Goal: Transaction & Acquisition: Obtain resource

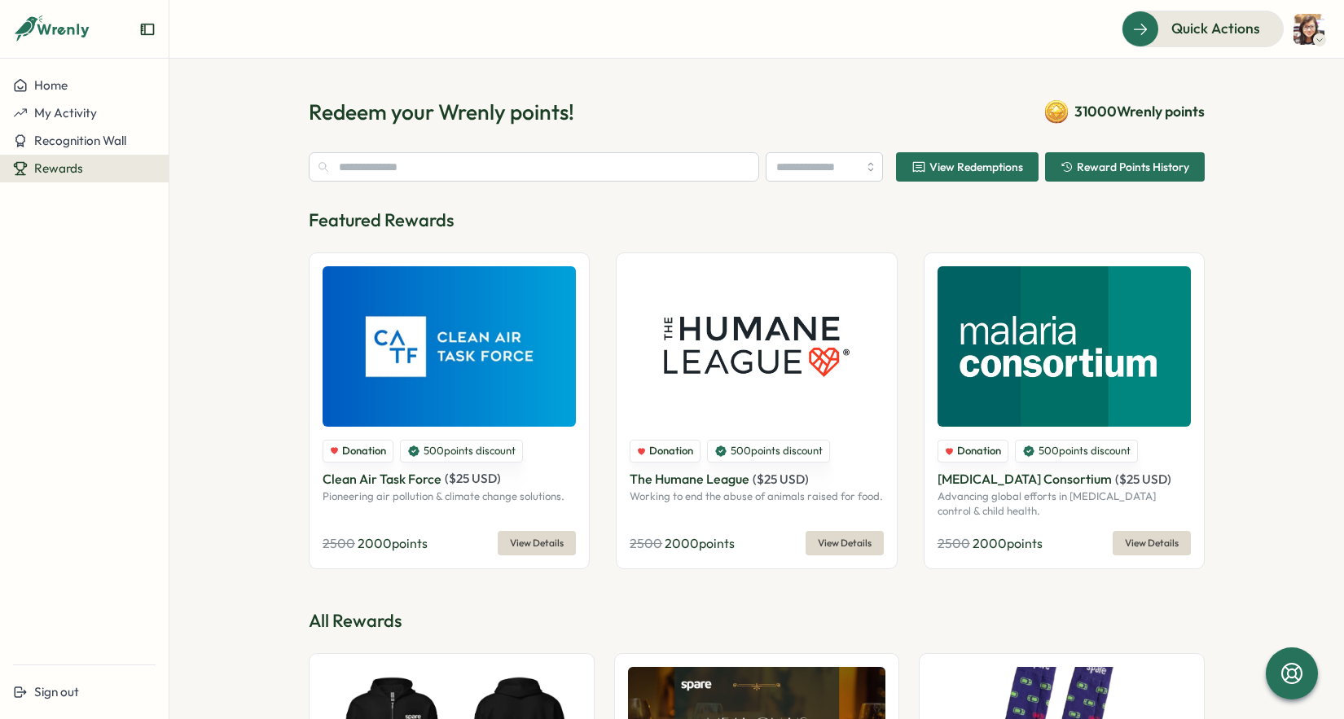
type input "**********"
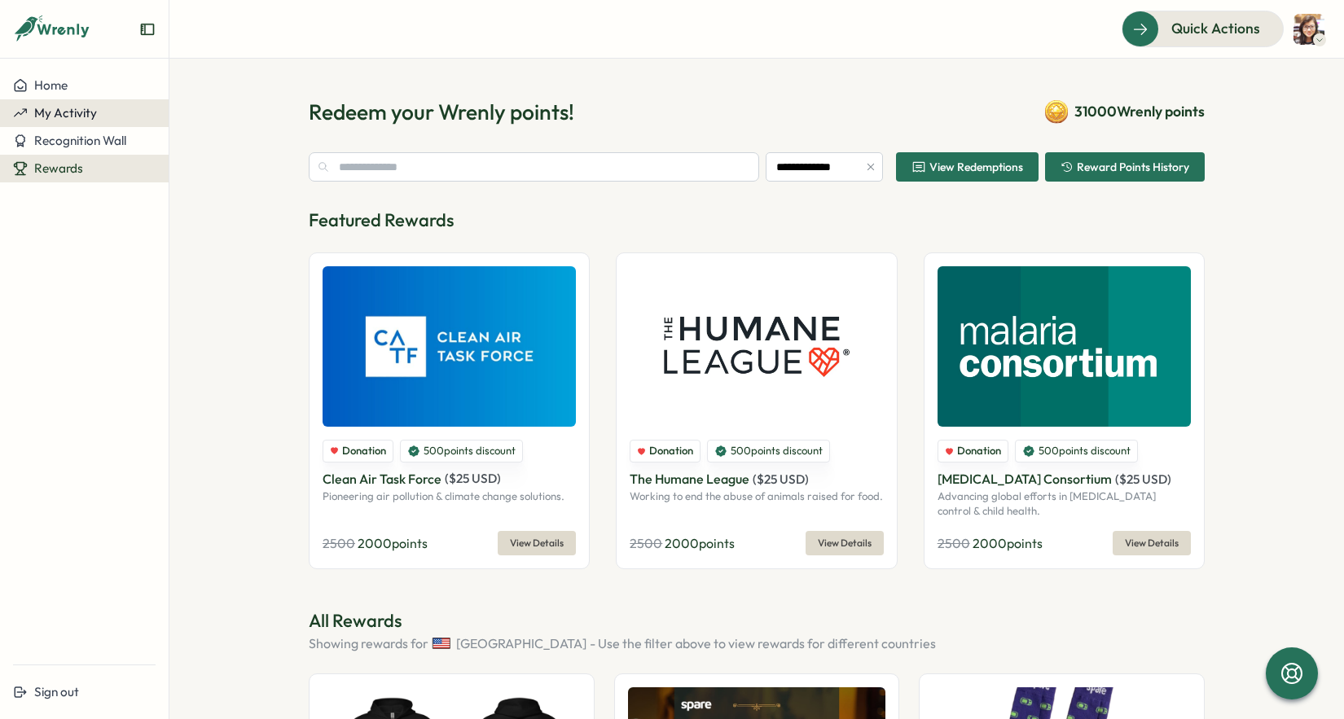
click at [81, 116] on span "My Activity" at bounding box center [65, 112] width 63 height 15
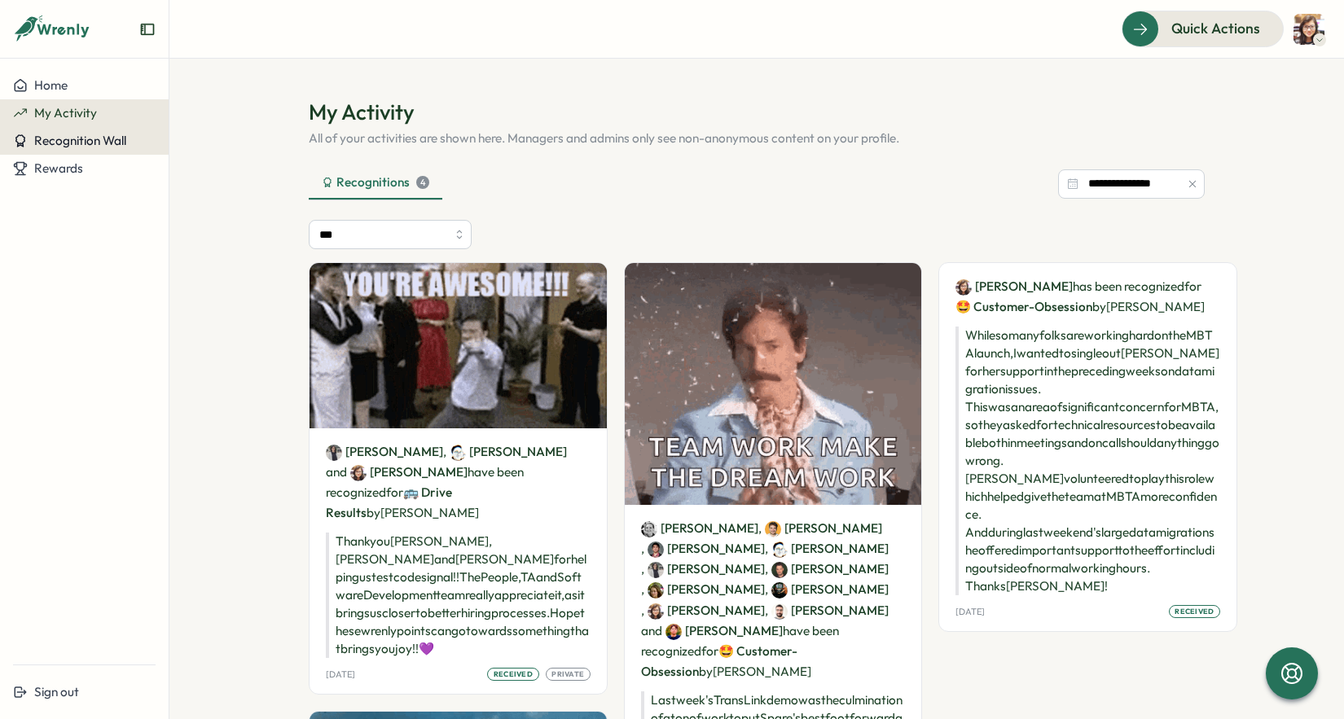
click at [72, 148] on button "Recognition Wall" at bounding box center [84, 141] width 169 height 28
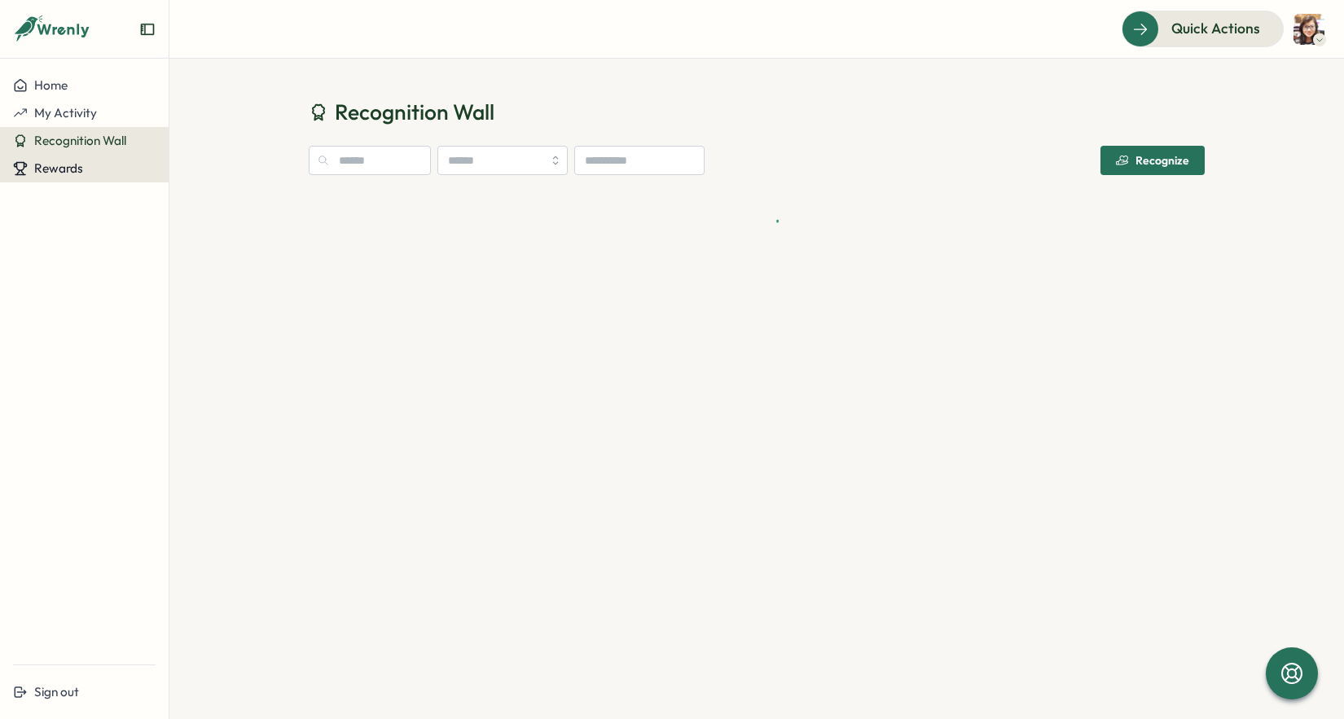
click at [63, 174] on span "Rewards" at bounding box center [58, 167] width 49 height 15
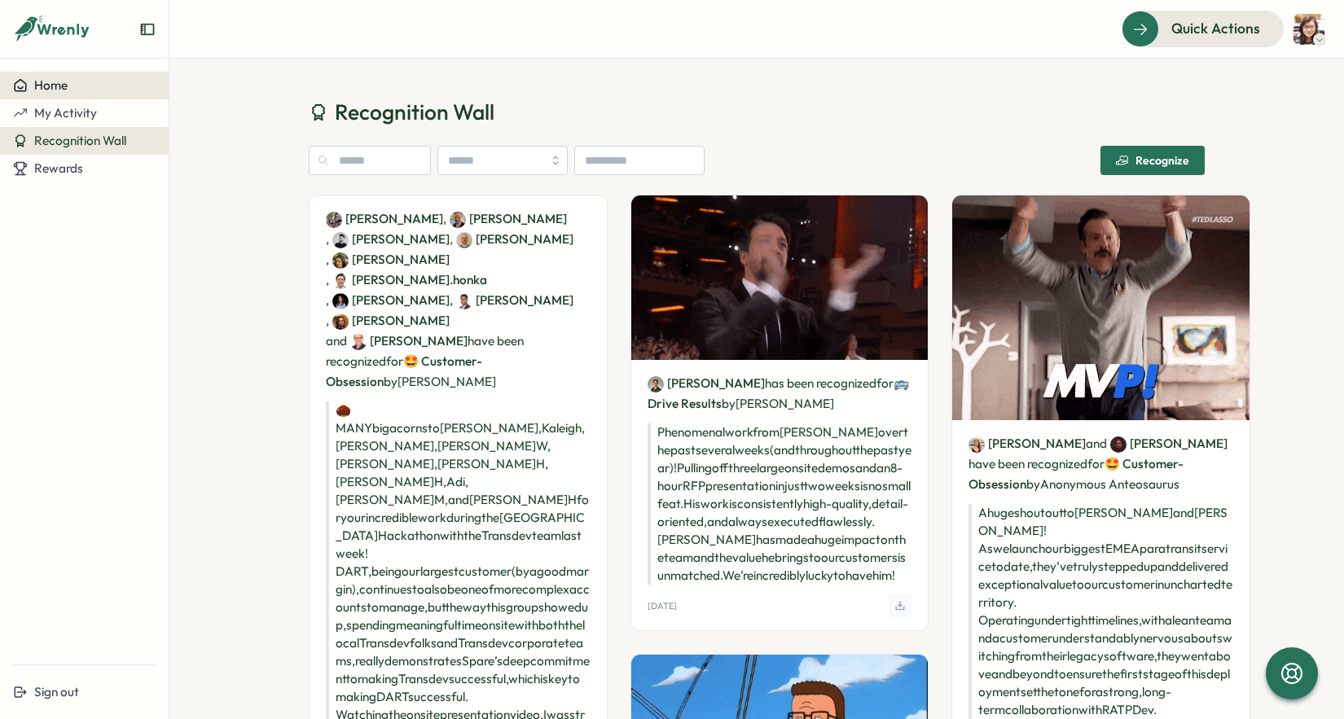
click at [54, 86] on span "Home" at bounding box center [50, 84] width 33 height 15
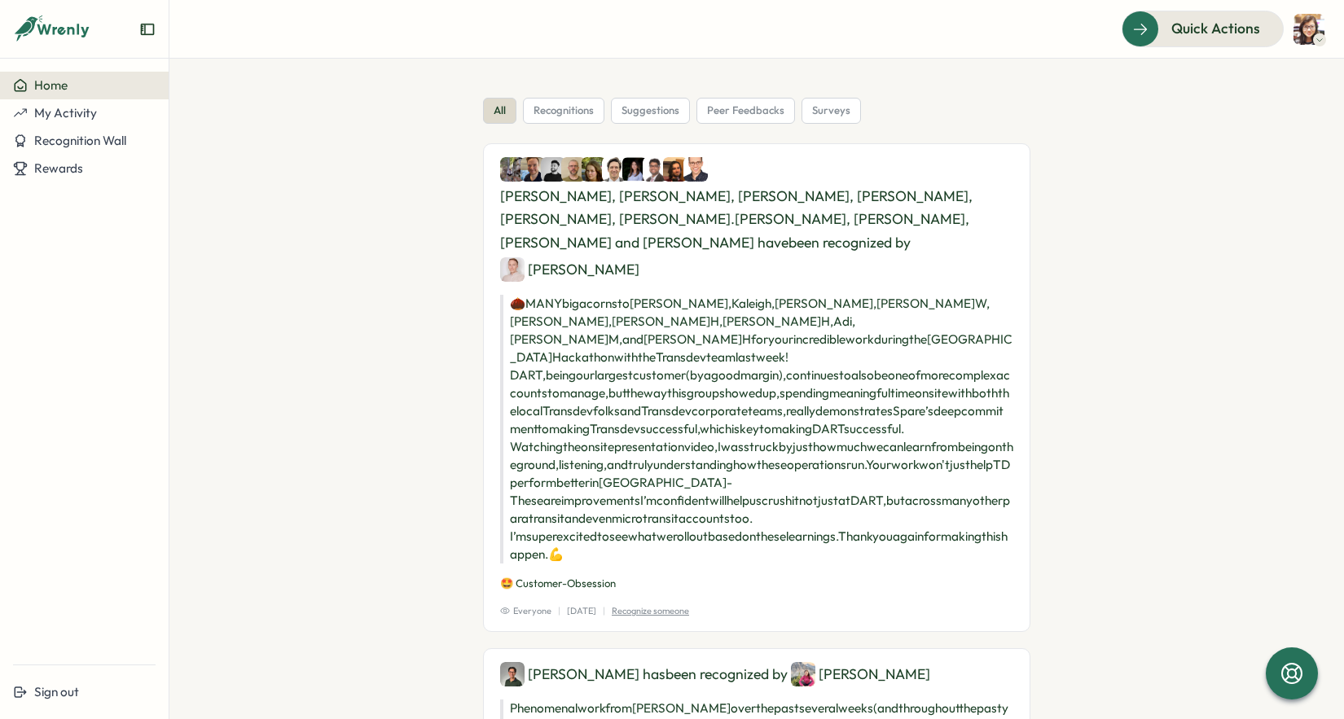
click at [1313, 37] on div at bounding box center [1319, 39] width 13 height 13
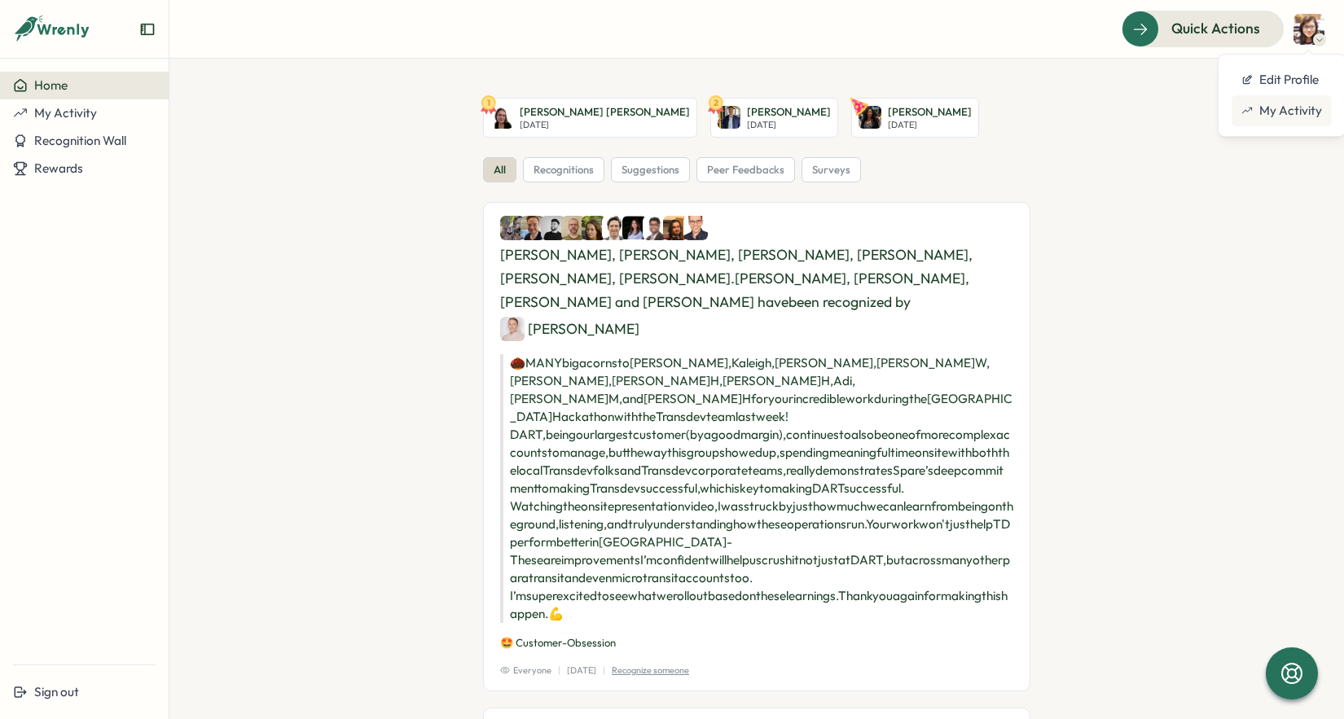
click at [1276, 108] on div "My Activity" at bounding box center [1281, 111] width 81 height 18
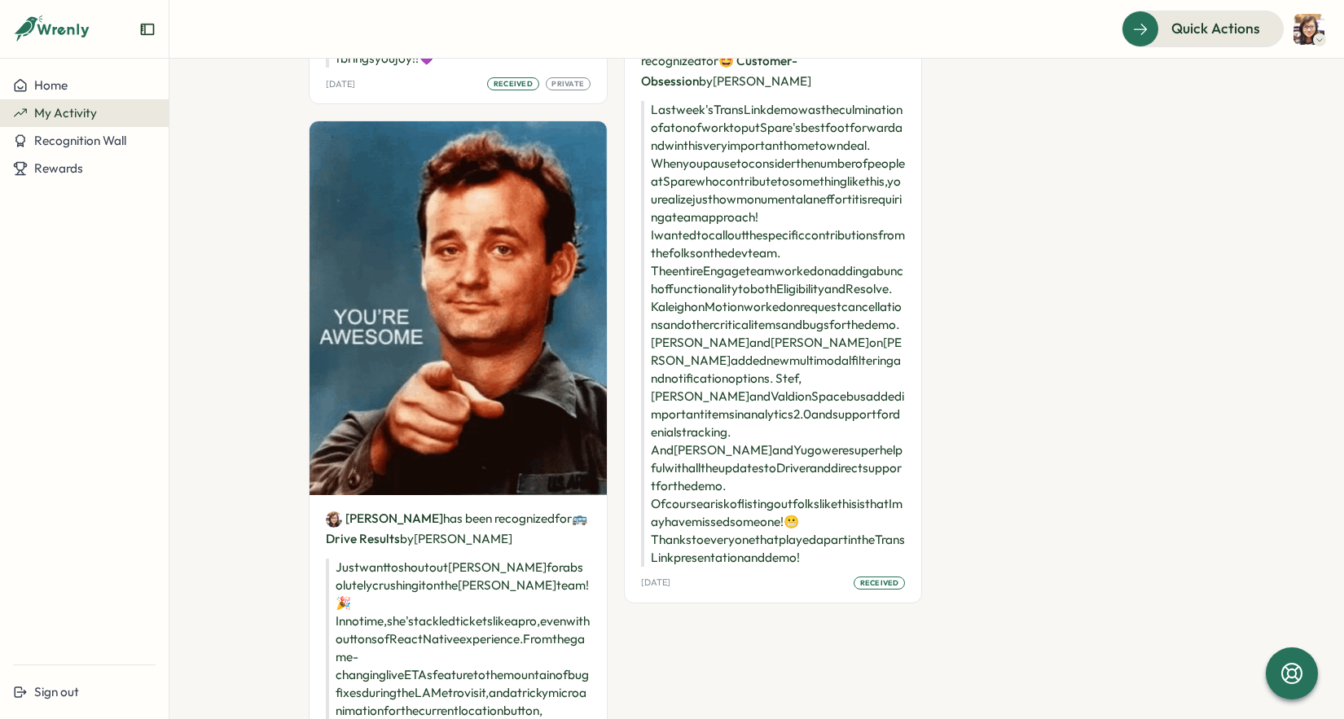
scroll to position [677, 0]
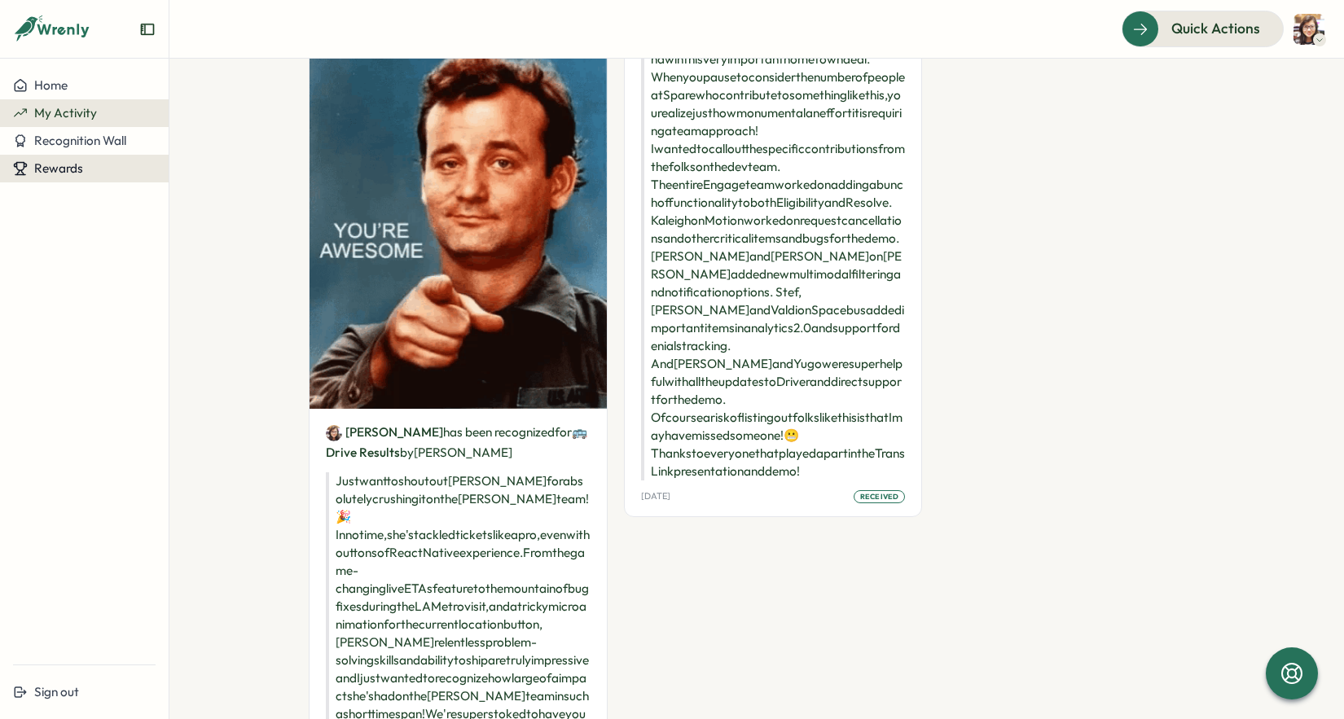
click at [62, 177] on button "Rewards" at bounding box center [84, 169] width 169 height 28
click at [213, 169] on div "Redeem Rewards" at bounding box center [221, 169] width 97 height 18
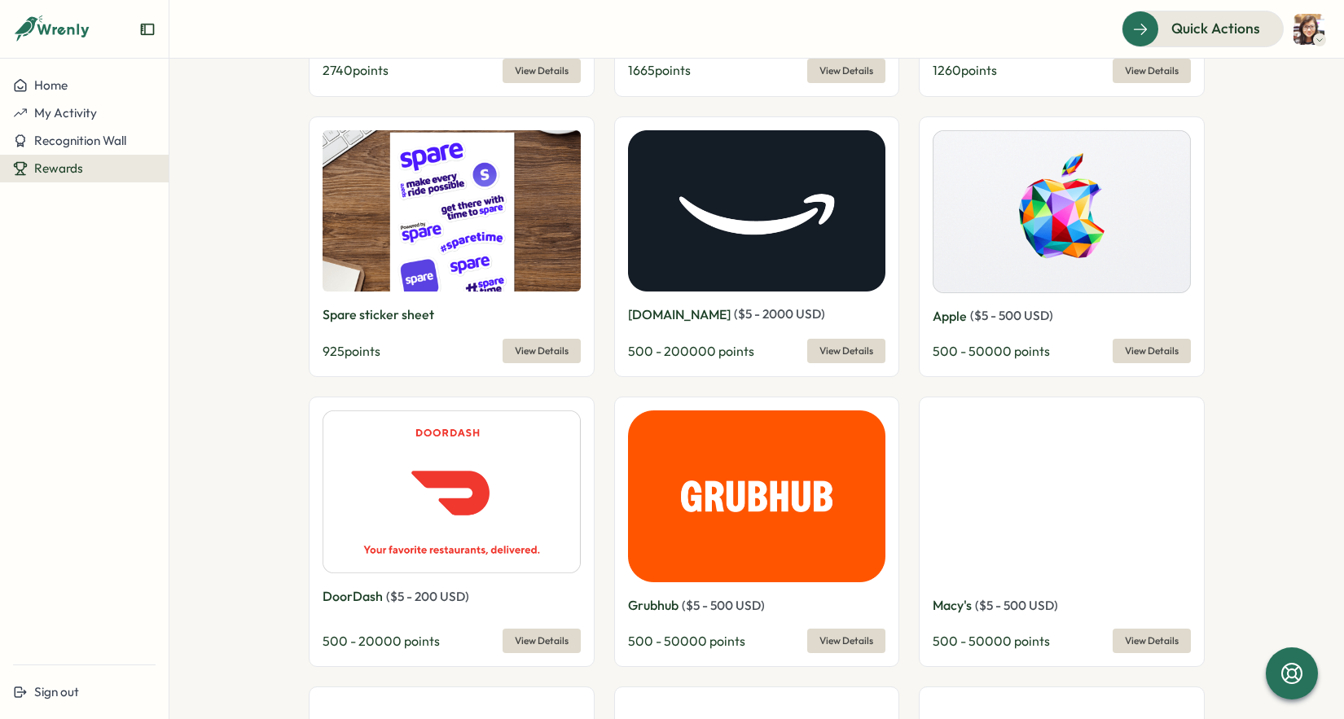
scroll to position [1380, 0]
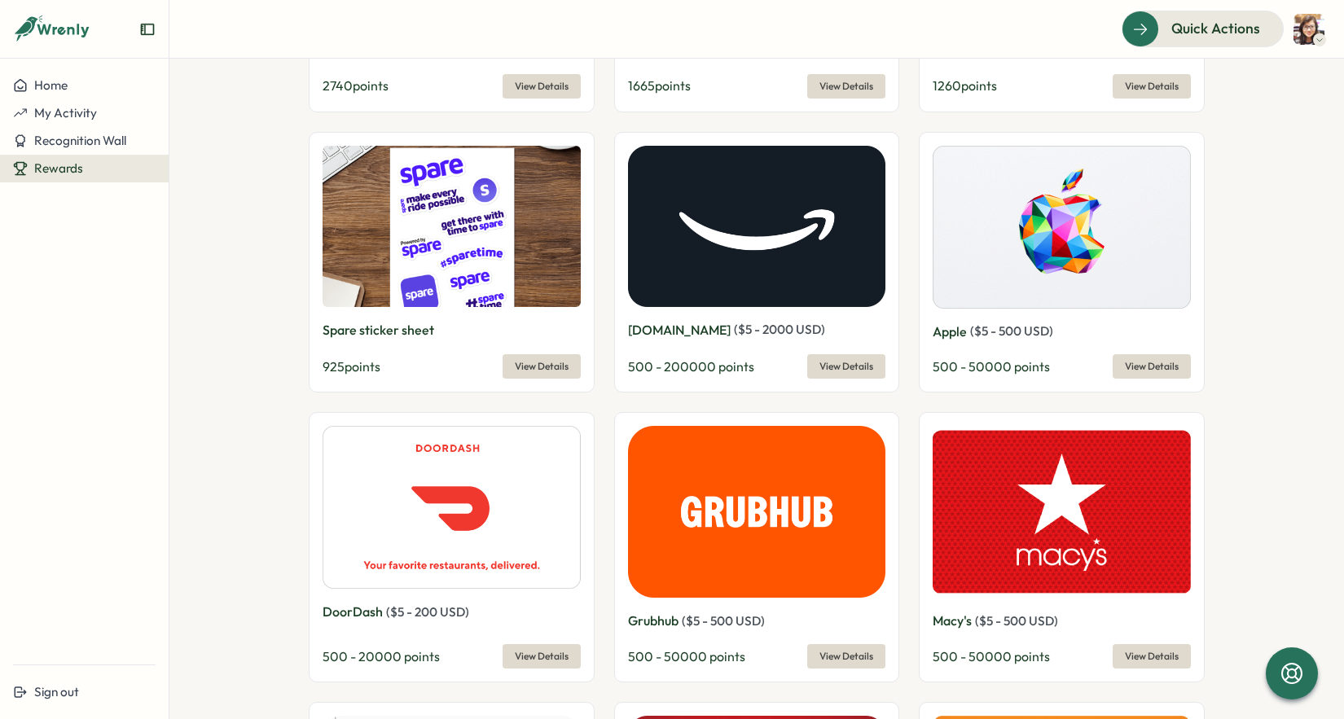
click at [848, 367] on span "View Details" at bounding box center [846, 366] width 54 height 23
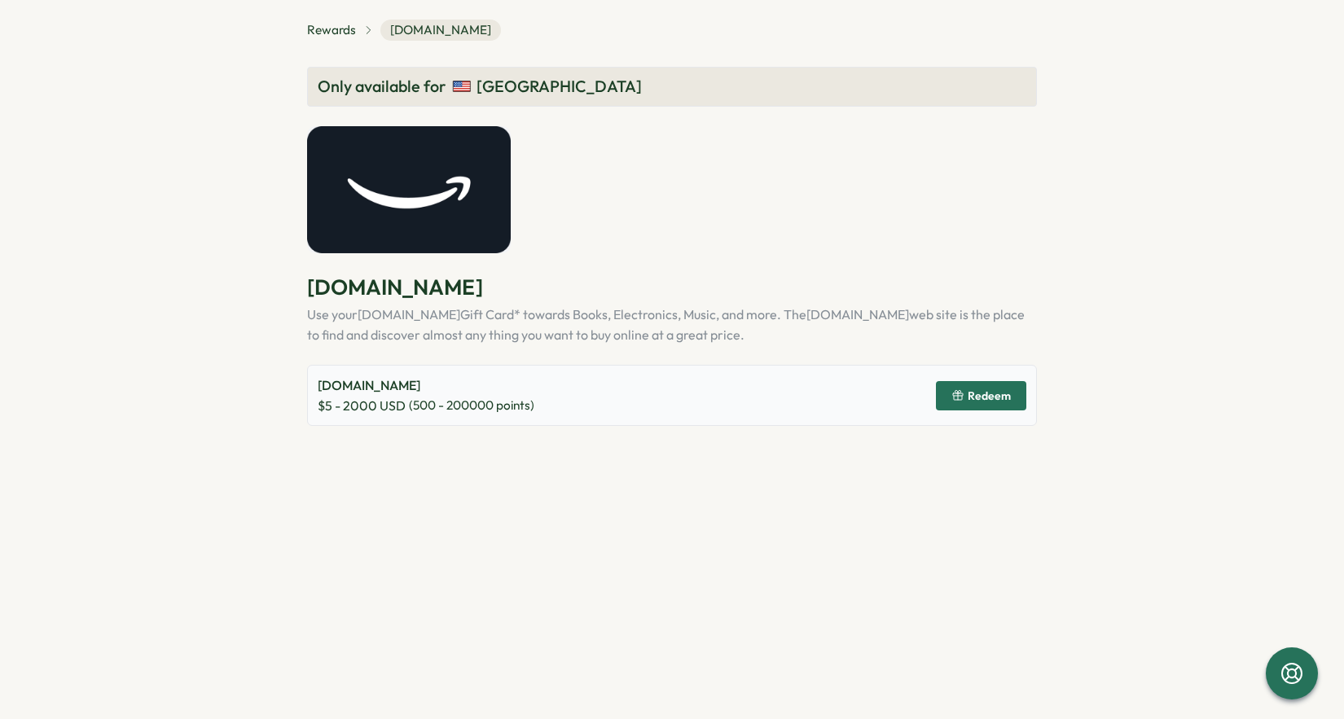
click at [1008, 391] on span "Redeem" at bounding box center [989, 395] width 43 height 11
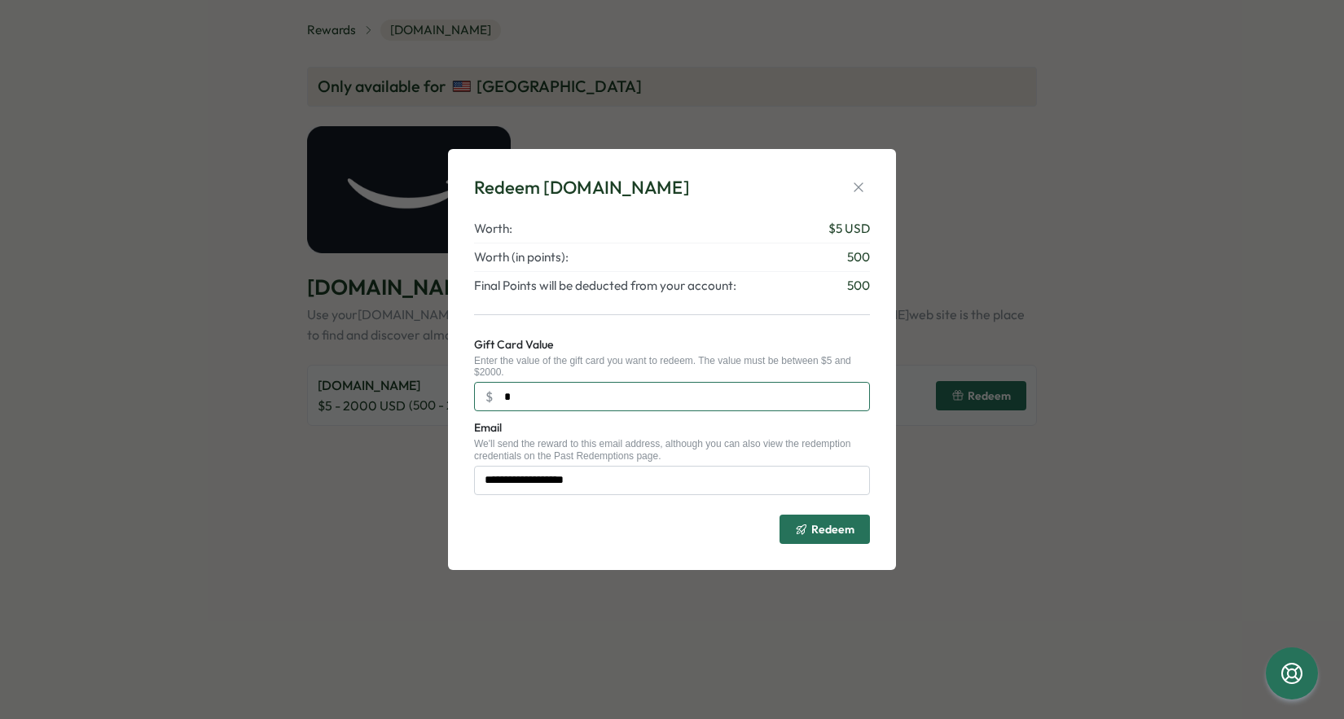
drag, startPoint x: 573, startPoint y: 392, endPoint x: 459, endPoint y: 391, distance: 114.0
click at [459, 391] on div "**********" at bounding box center [672, 359] width 448 height 421
type input "***"
click at [844, 535] on span "Redeem" at bounding box center [832, 529] width 43 height 11
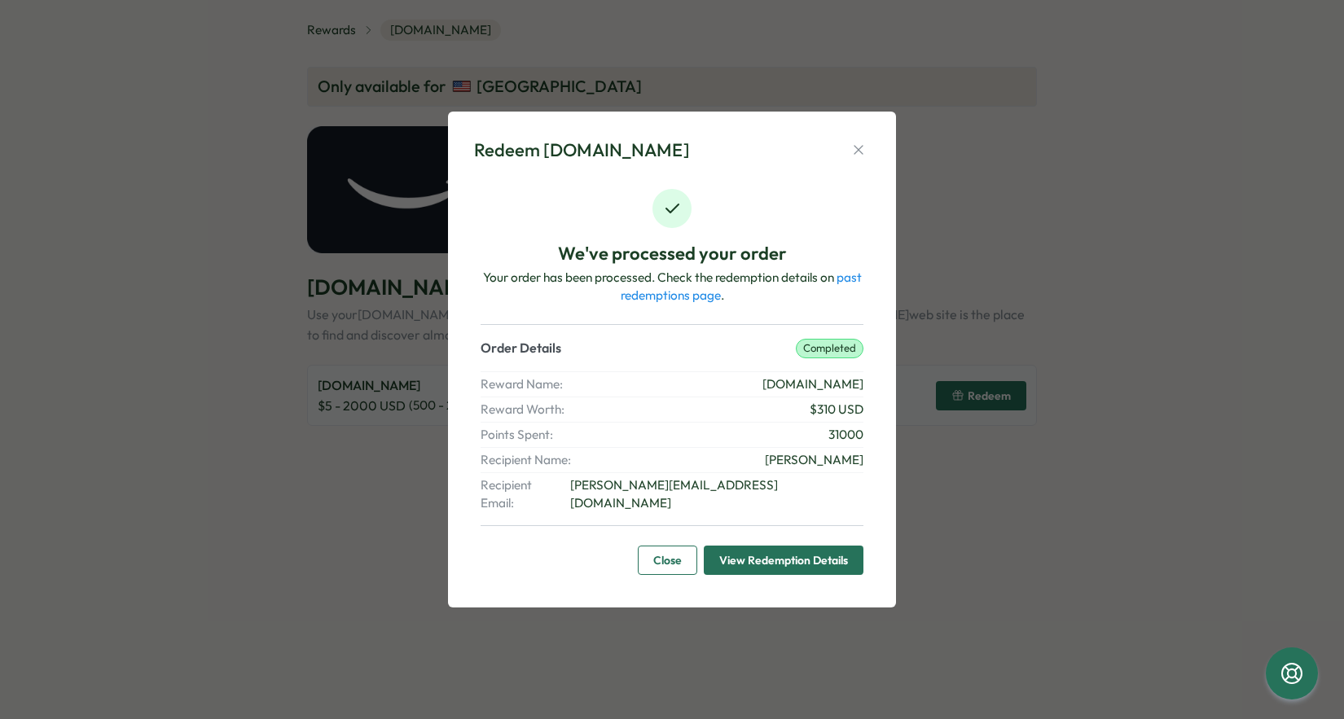
click at [750, 547] on span "View Redemption Details" at bounding box center [783, 560] width 129 height 28
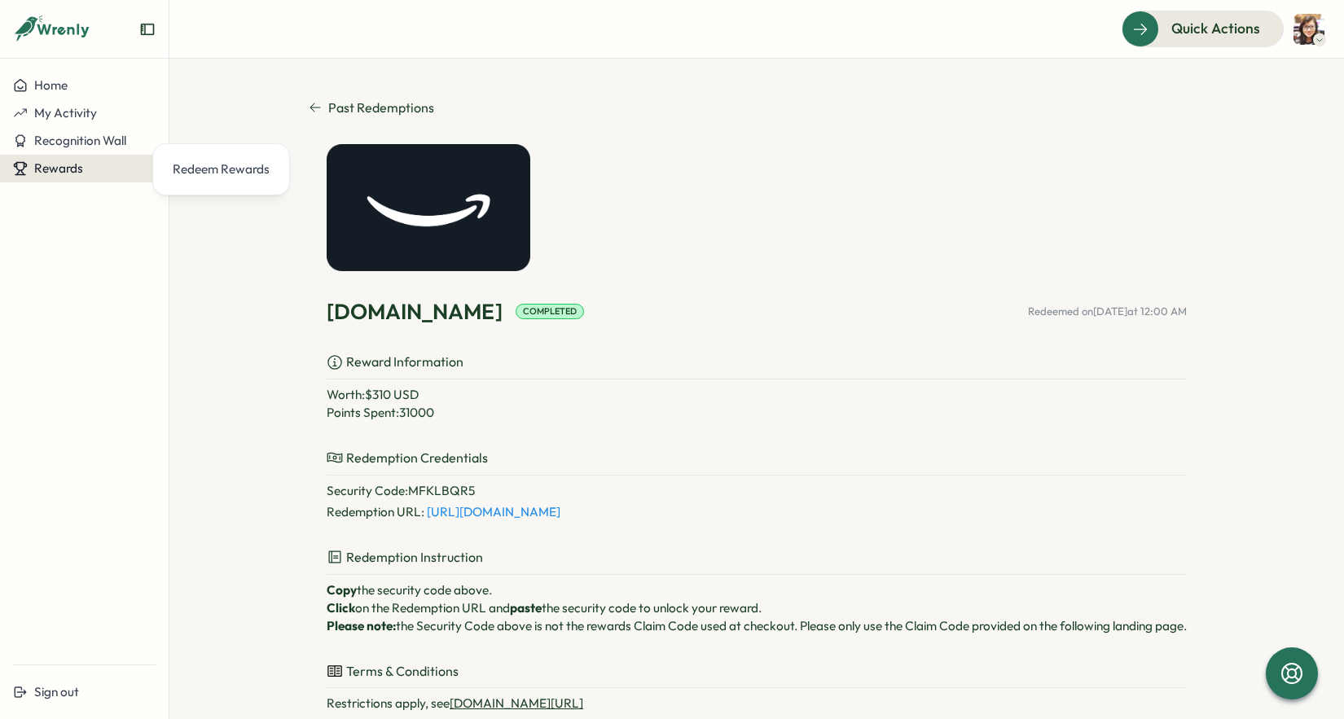
click at [51, 168] on span "Rewards" at bounding box center [58, 167] width 49 height 15
click at [51, 170] on span "Rewards" at bounding box center [58, 167] width 49 height 15
click at [80, 117] on span "My Activity" at bounding box center [65, 112] width 63 height 15
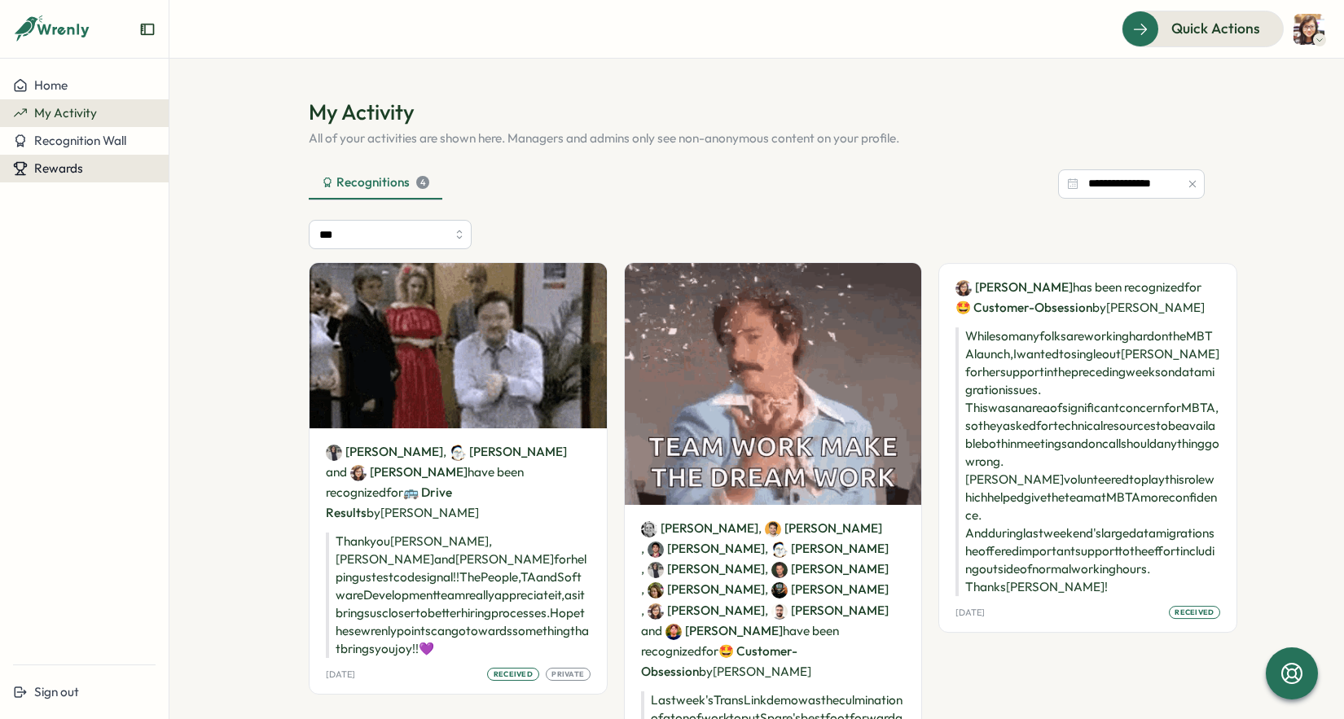
click at [67, 167] on span "Rewards" at bounding box center [58, 167] width 49 height 15
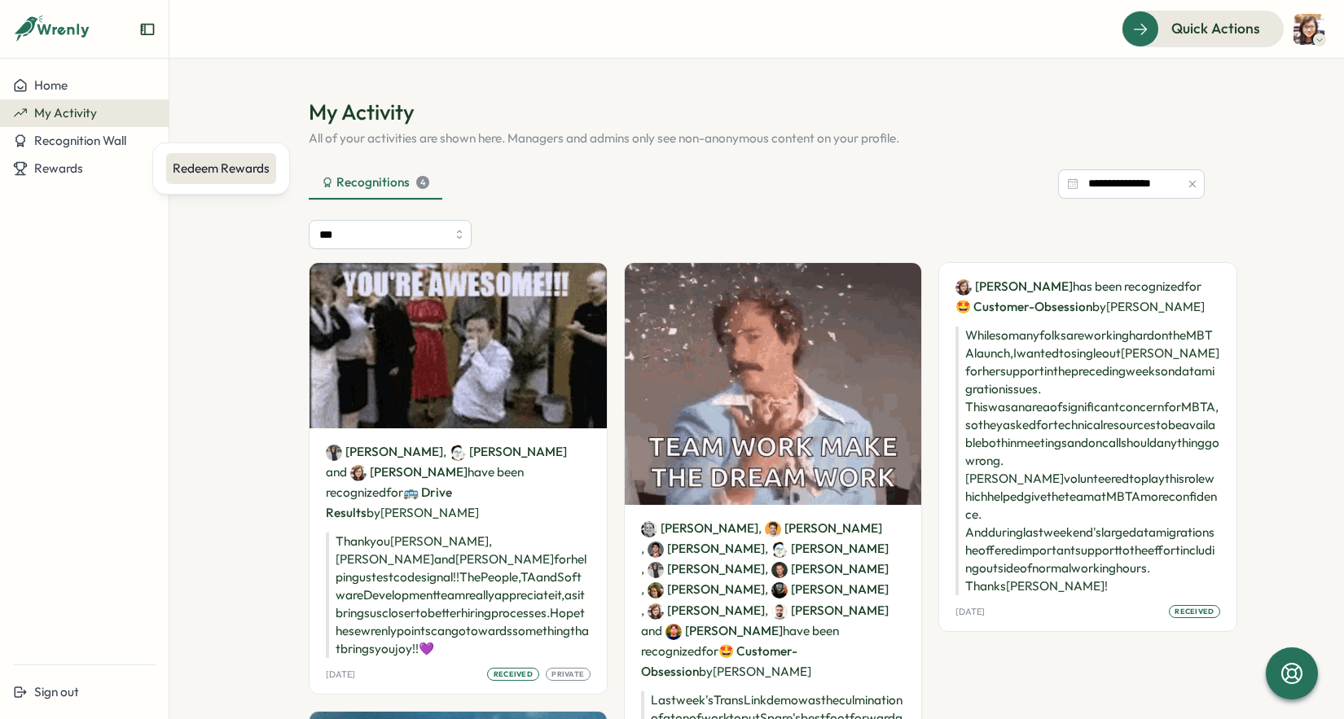
click at [181, 171] on div "Redeem Rewards" at bounding box center [221, 169] width 97 height 18
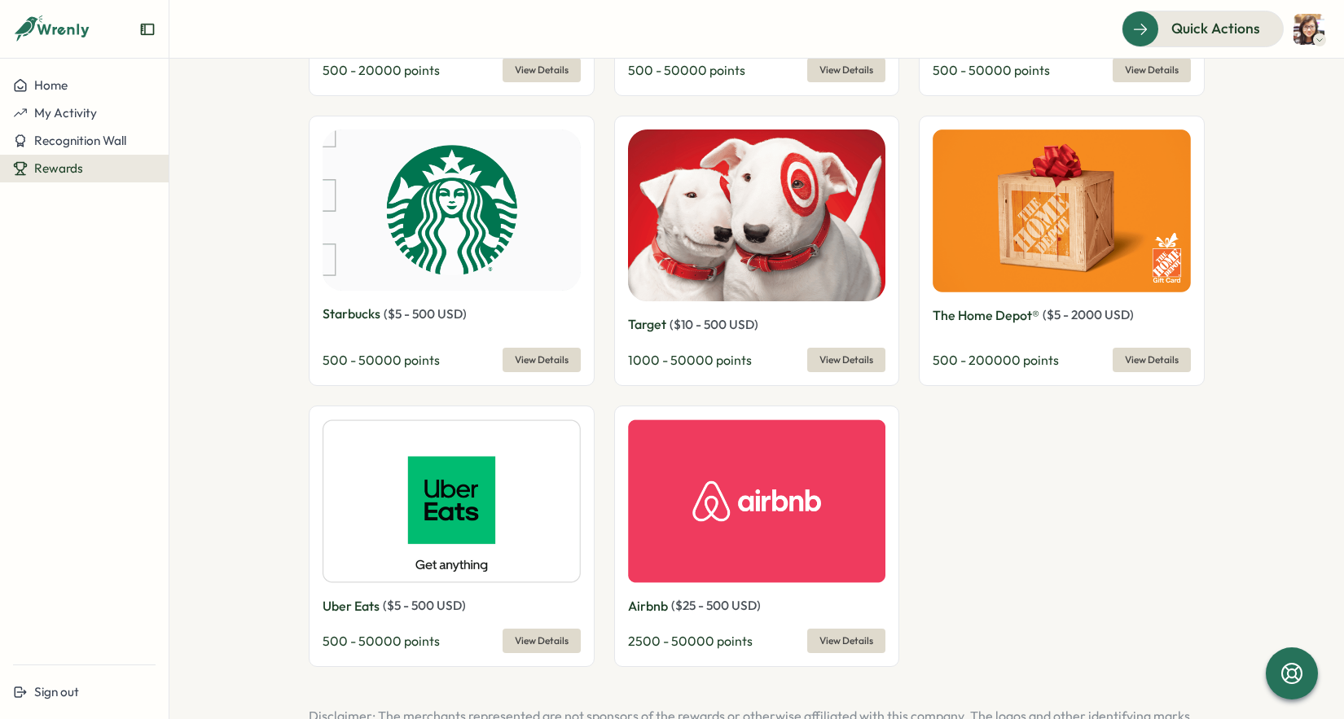
scroll to position [2054, 0]
